Goal: Task Accomplishment & Management: Manage account settings

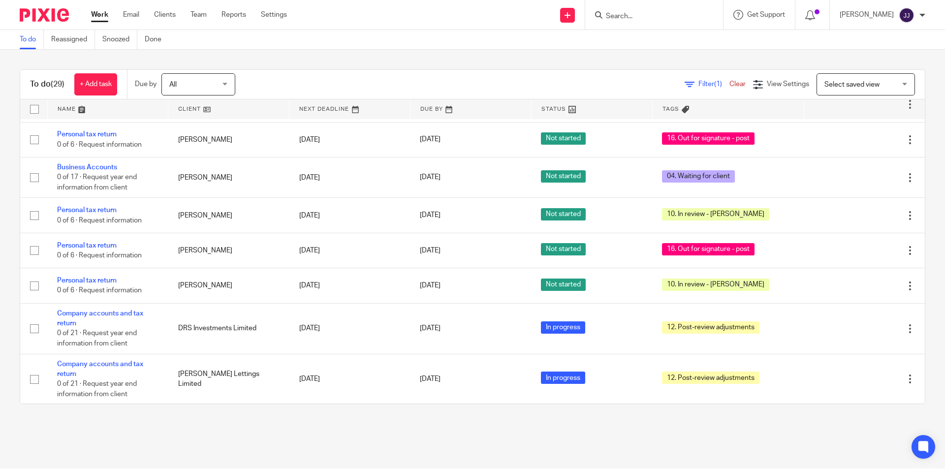
scroll to position [984, 0]
click at [103, 16] on link "Work" at bounding box center [99, 14] width 17 height 10
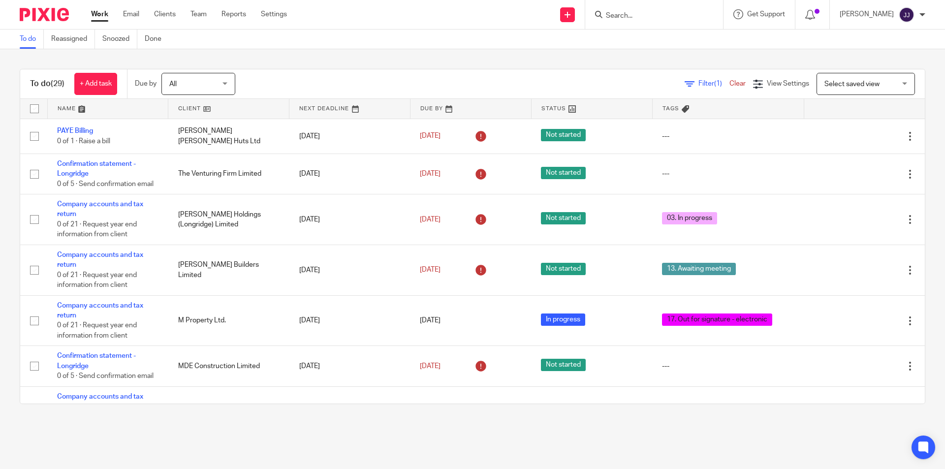
click at [677, 16] on input "Search" at bounding box center [649, 16] width 89 height 9
type input "[PERSON_NAME]"
click at [661, 39] on link at bounding box center [670, 38] width 134 height 15
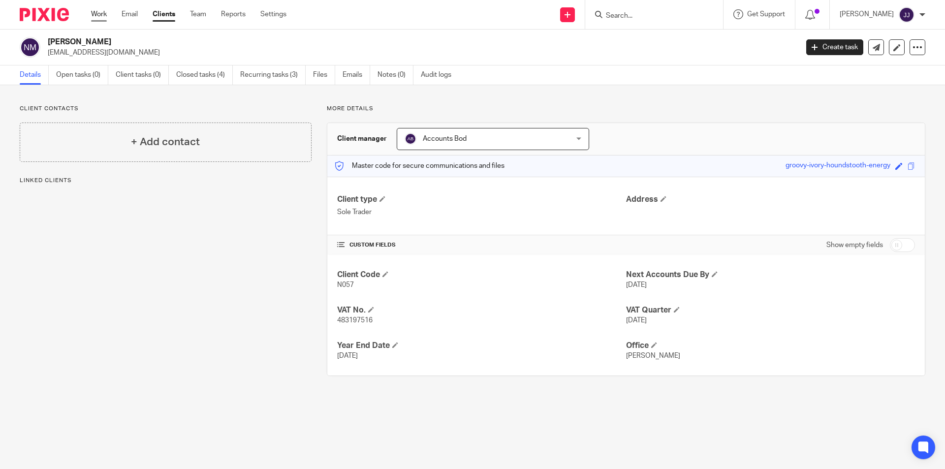
click at [101, 17] on link "Work" at bounding box center [99, 14] width 16 height 10
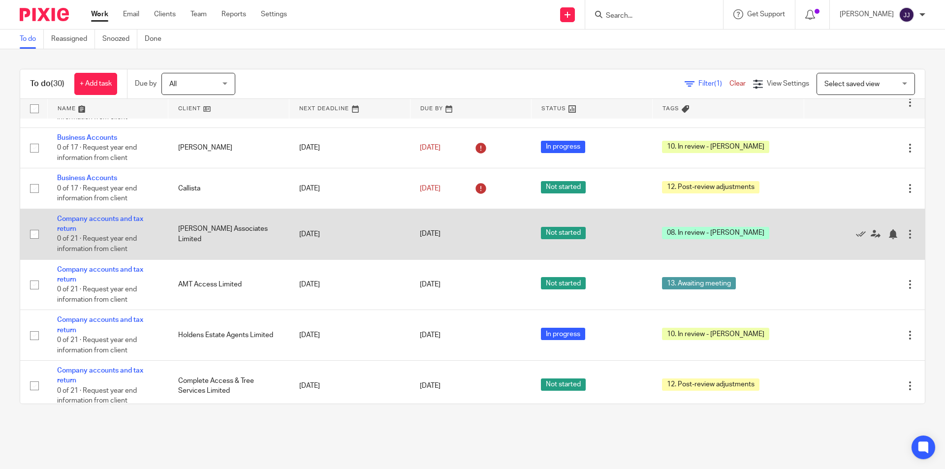
scroll to position [246, 0]
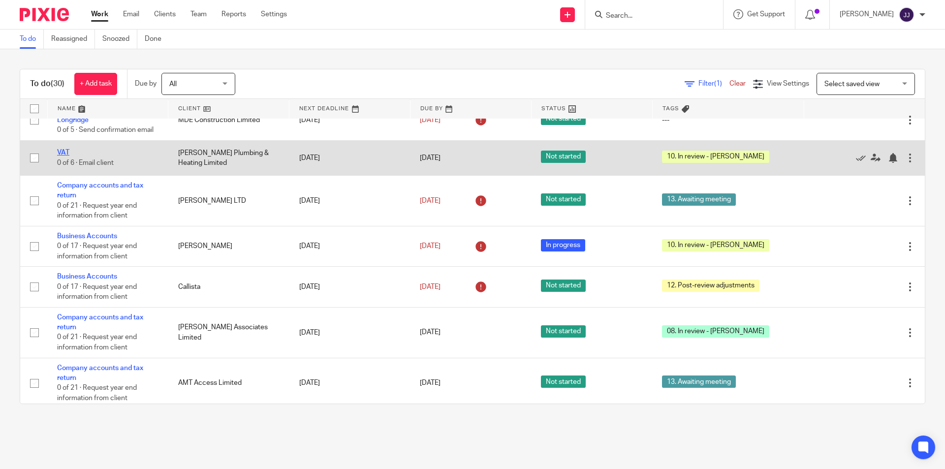
click at [64, 150] on link "VAT" at bounding box center [63, 152] width 12 height 7
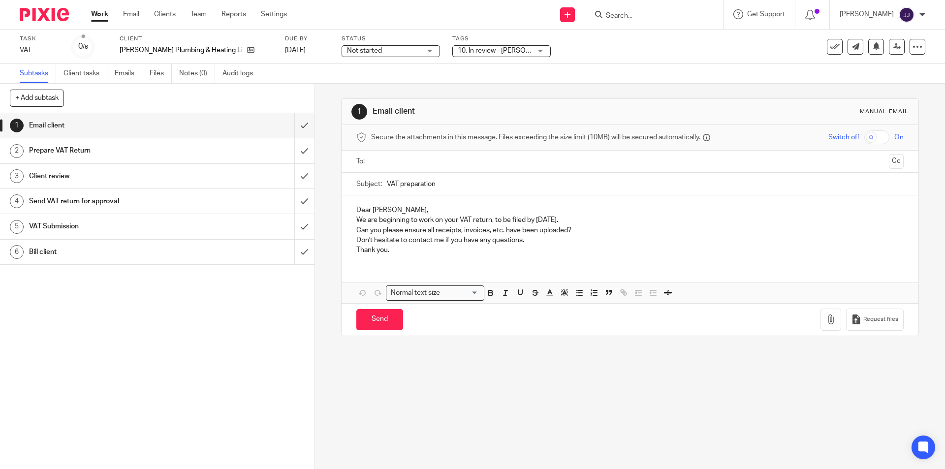
click at [462, 50] on span "10. In review - [PERSON_NAME]" at bounding box center [506, 50] width 97 height 7
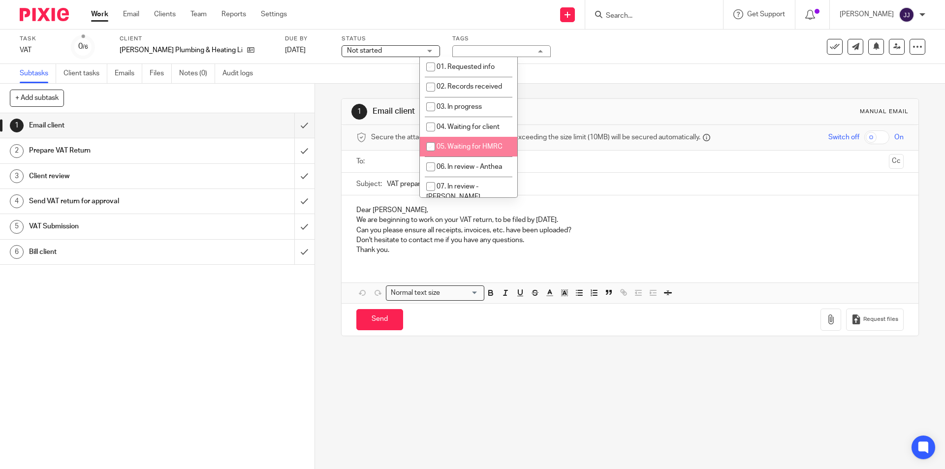
scroll to position [123, 0]
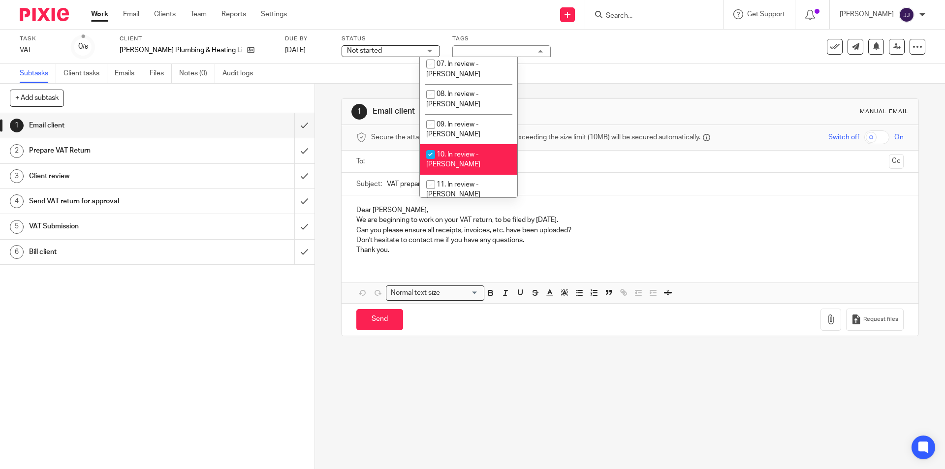
click at [469, 145] on li "10. In review - [PERSON_NAME]" at bounding box center [468, 159] width 97 height 30
checkbox input "false"
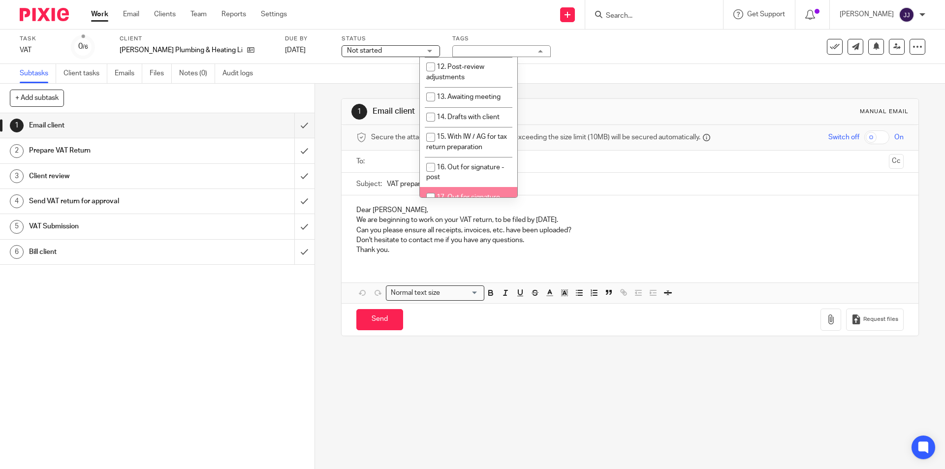
scroll to position [320, 0]
click at [478, 205] on span "19. Ready to file" at bounding box center [461, 208] width 49 height 7
checkbox input "true"
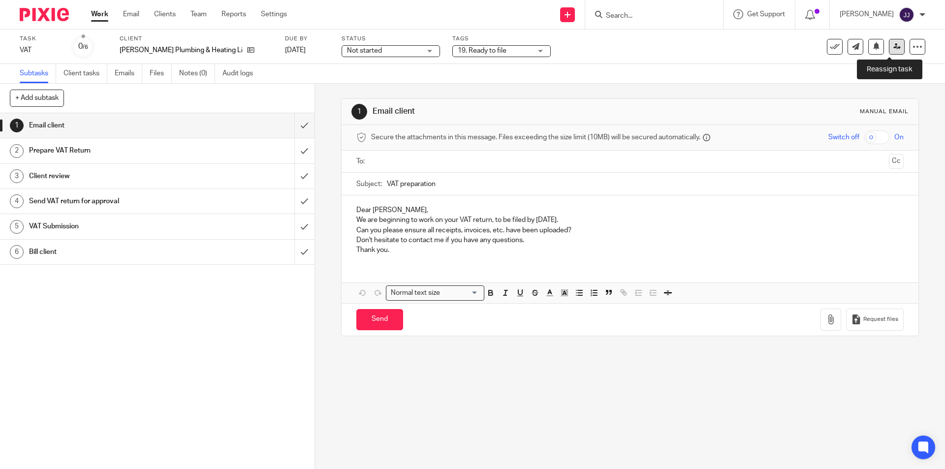
click at [894, 46] on icon at bounding box center [897, 46] width 7 height 7
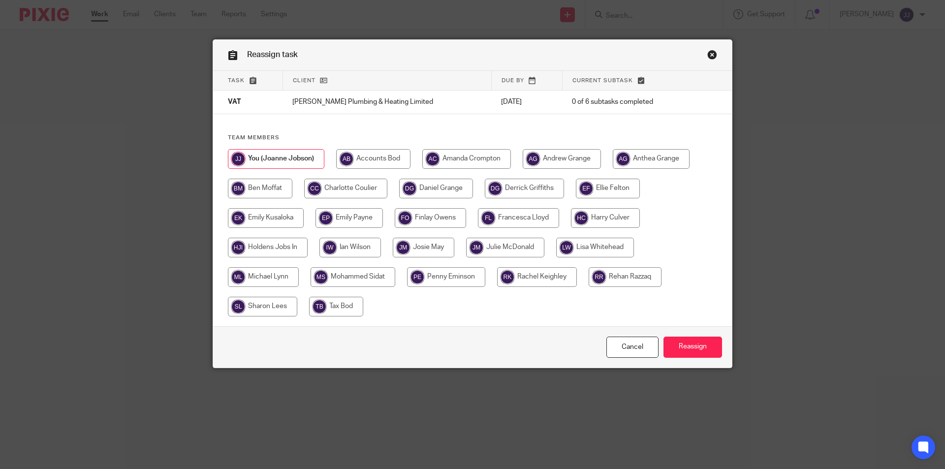
click at [599, 188] on input "radio" at bounding box center [608, 189] width 64 height 20
radio input "true"
click at [692, 343] on input "Reassign" at bounding box center [693, 347] width 59 height 21
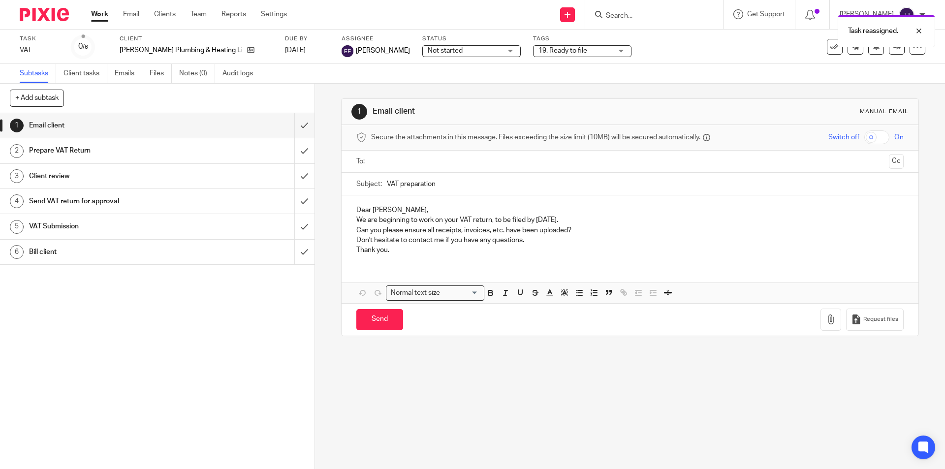
click at [94, 15] on link "Work" at bounding box center [99, 14] width 17 height 10
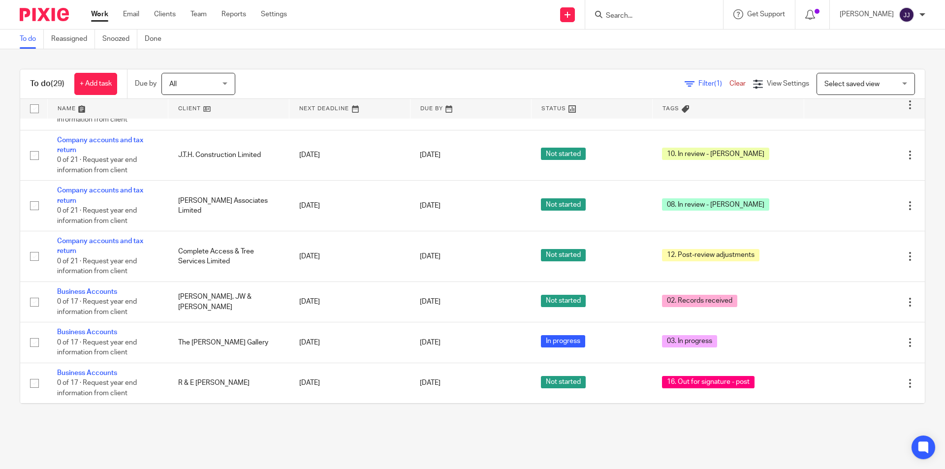
scroll to position [788, 0]
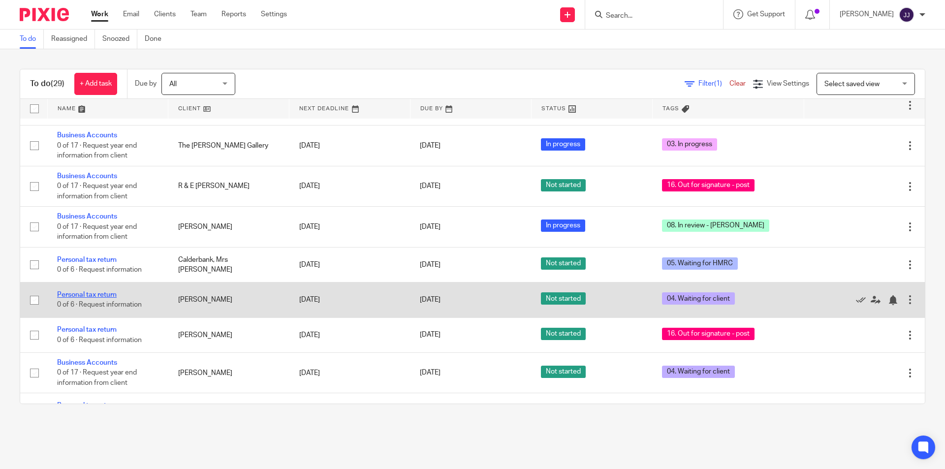
click at [87, 293] on link "Personal tax return" at bounding box center [87, 294] width 60 height 7
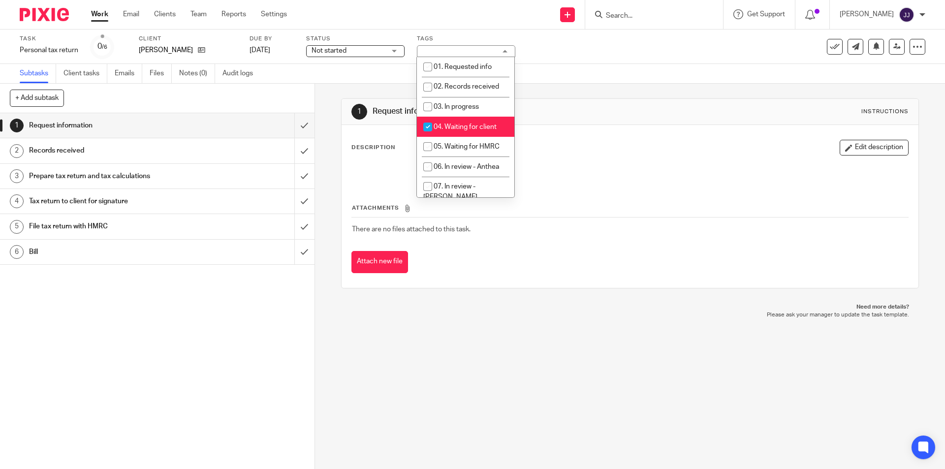
click at [464, 126] on span "04. Waiting for client" at bounding box center [465, 127] width 63 height 7
checkbox input "false"
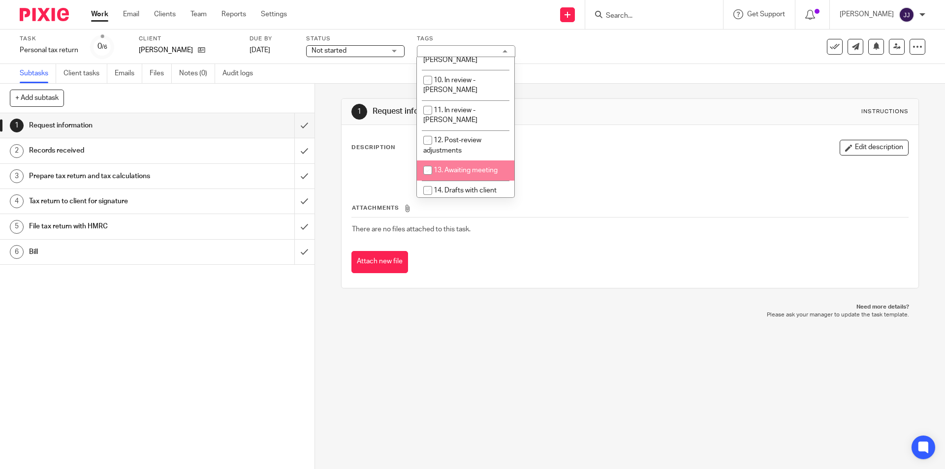
scroll to position [295, 0]
click at [469, 162] on li "17. Out for signature - electronic" at bounding box center [465, 177] width 97 height 30
checkbox input "true"
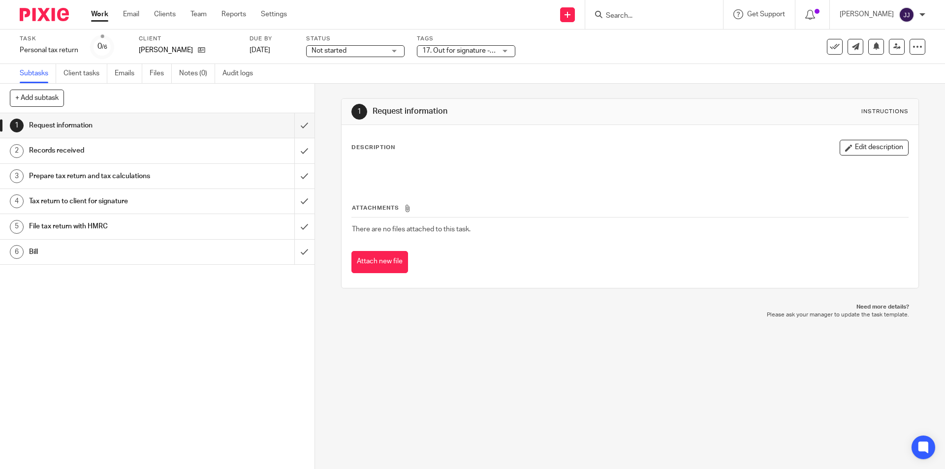
click at [101, 17] on link "Work" at bounding box center [99, 14] width 17 height 10
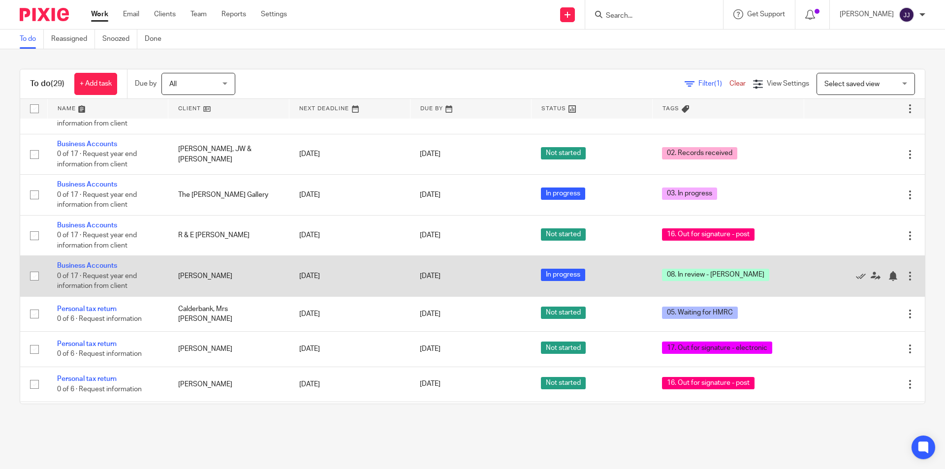
scroll to position [788, 0]
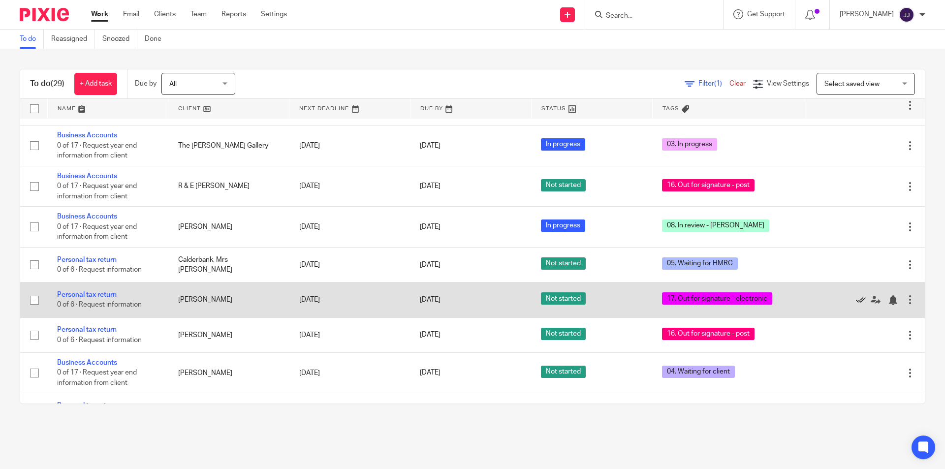
click at [856, 299] on icon at bounding box center [861, 300] width 10 height 10
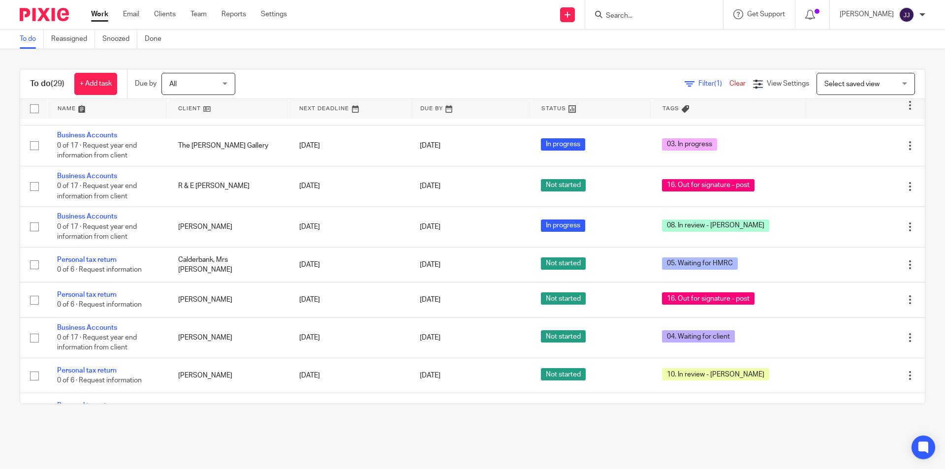
click at [197, 416] on div "To do (29) + Add task Due by All All [DATE] [DATE] This week Next week This mon…" at bounding box center [472, 236] width 945 height 375
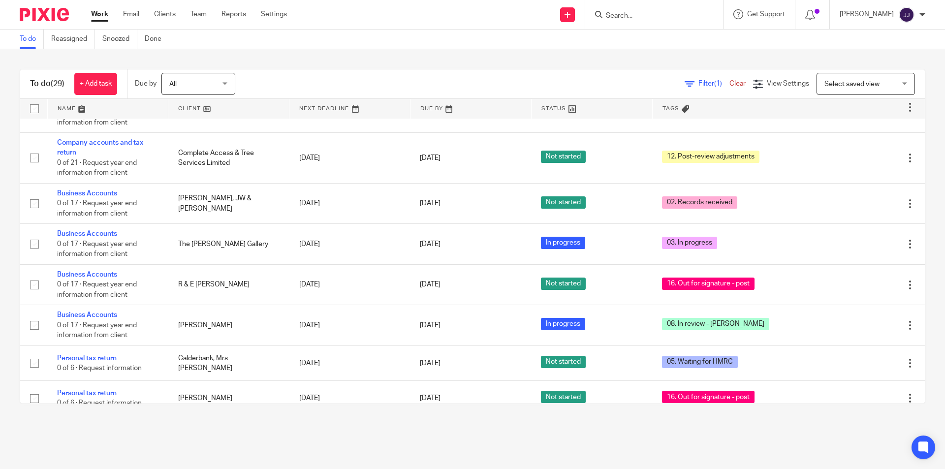
scroll to position [591, 0]
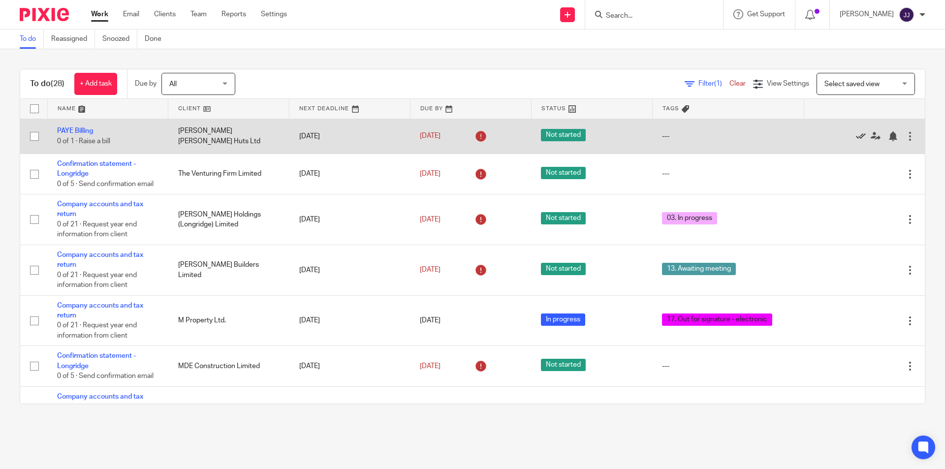
click at [856, 132] on icon at bounding box center [861, 136] width 10 height 10
